Goal: Navigation & Orientation: Find specific page/section

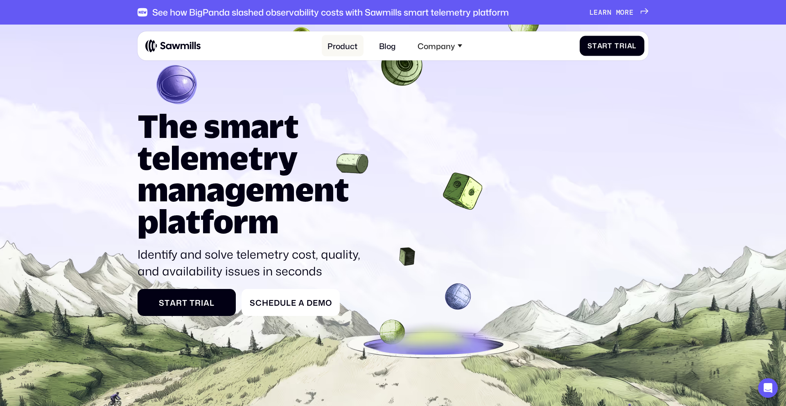
click at [340, 36] on link "Product" at bounding box center [343, 45] width 42 height 21
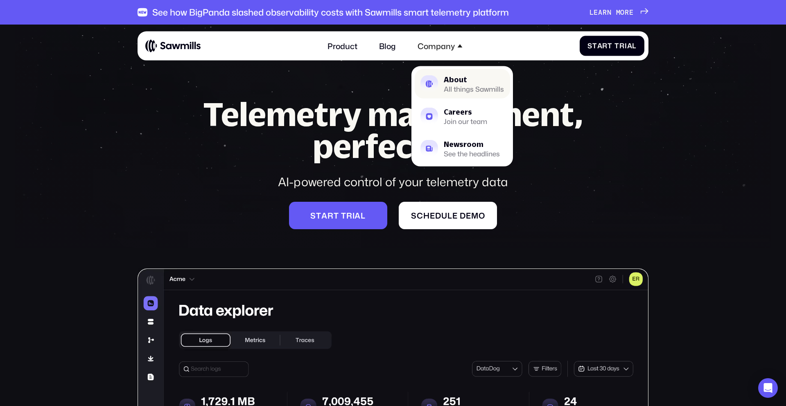
click at [462, 88] on div "All things Sawmills" at bounding box center [474, 89] width 60 height 6
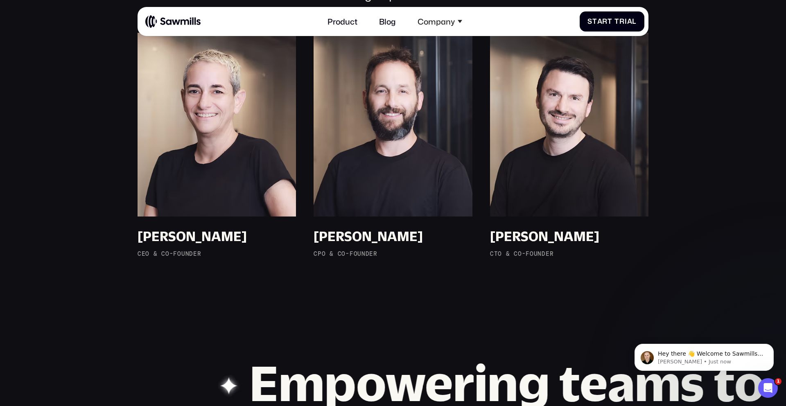
scroll to position [712, 0]
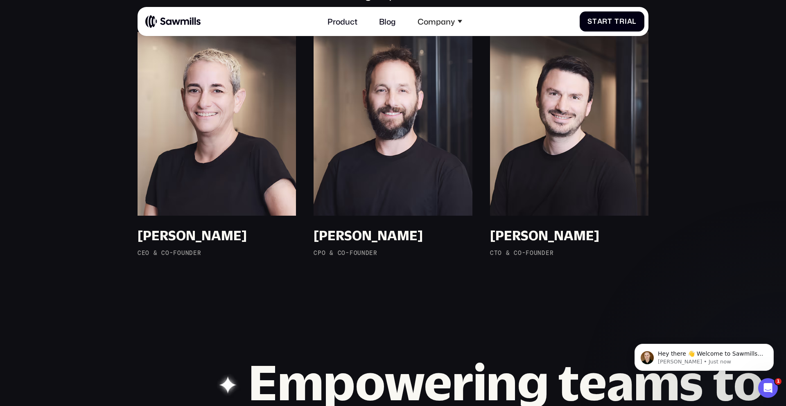
drag, startPoint x: 517, startPoint y: 291, endPoint x: 519, endPoint y: 295, distance: 4.8
click at [519, 295] on section "Meet the Sawmills team The founders of Sawmills bring a unique blend of leaders…" at bounding box center [393, 88] width 786 height 473
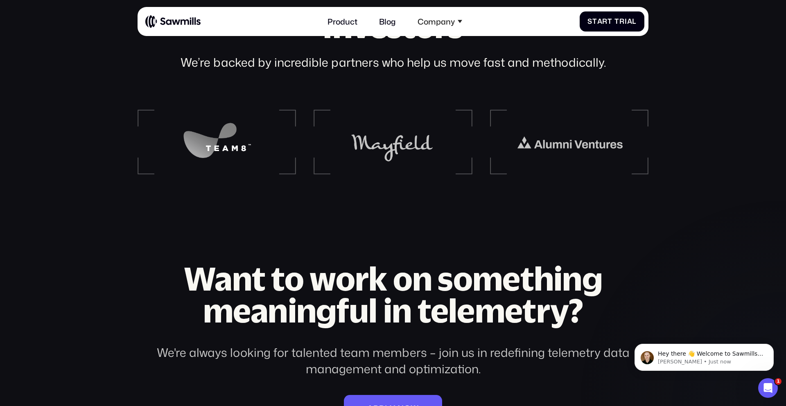
scroll to position [0, 0]
